Goal: Information Seeking & Learning: Find specific fact

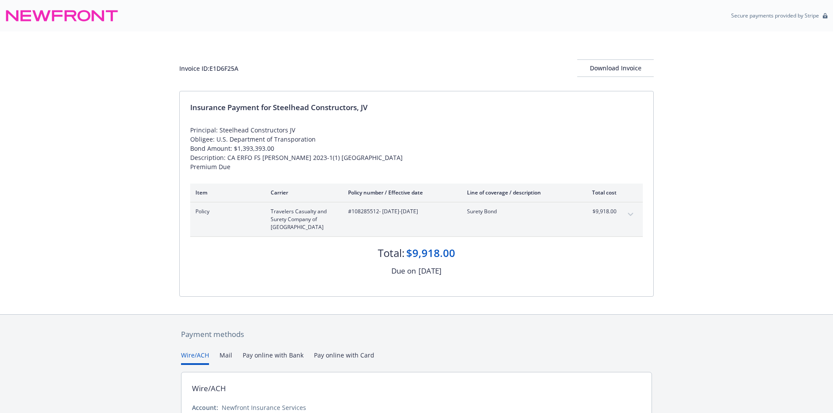
click at [226, 67] on div "Invoice ID: E1D6F25A" at bounding box center [208, 68] width 59 height 9
copy div "E1D6F25A"
